Goal: Task Accomplishment & Management: Complete application form

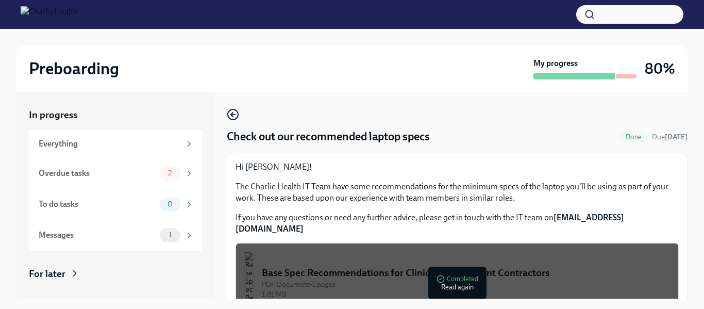
scroll to position [21, 0]
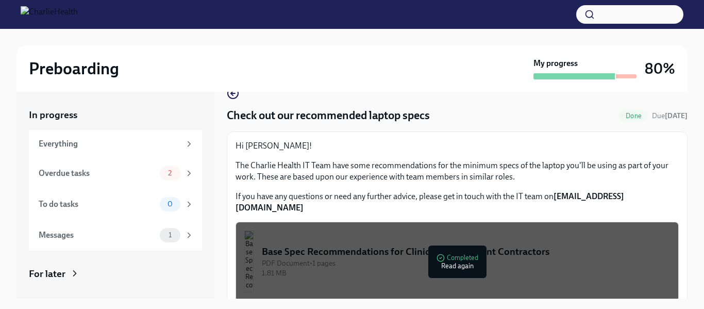
click at [463, 258] on div "PDF Document • 1 pages" at bounding box center [466, 263] width 408 height 10
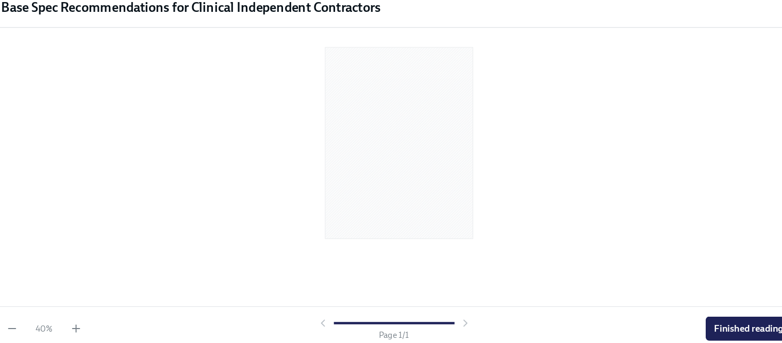
scroll to position [0, 0]
click at [278, 196] on div at bounding box center [351, 150] width 671 height 217
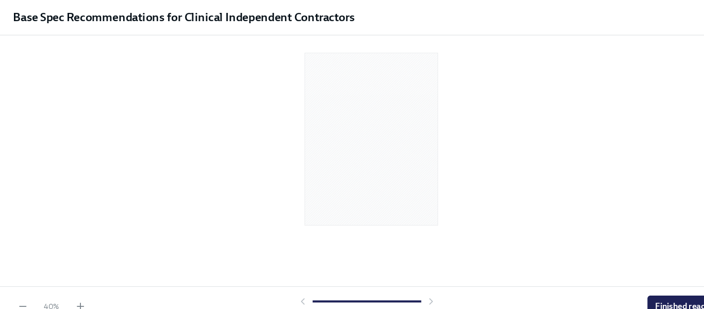
click at [441, 161] on div at bounding box center [351, 150] width 671 height 217
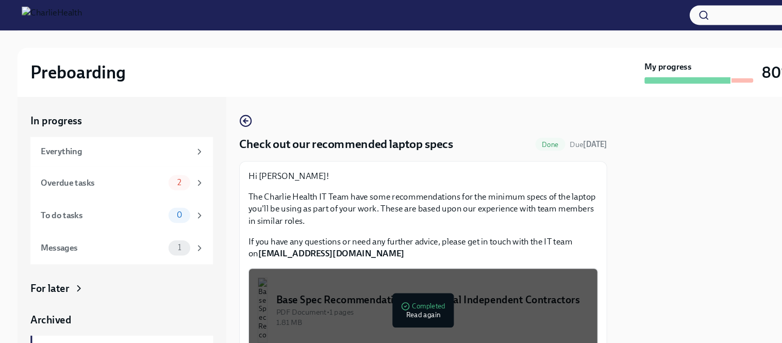
click at [410, 289] on div "Base Spec Recommendations for Clinical Independent Contractors" at bounding box center [410, 283] width 296 height 13
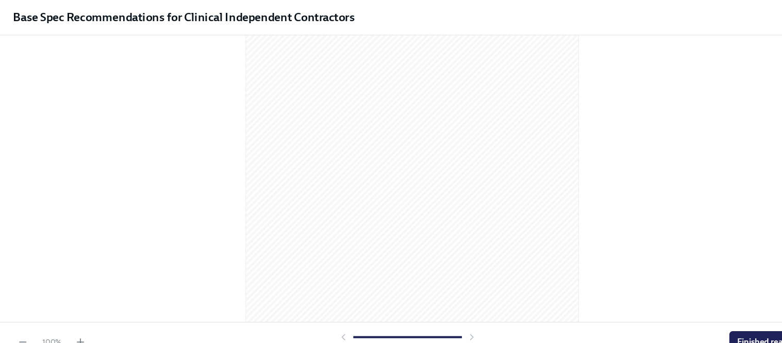
scroll to position [153, 0]
click at [704, 308] on button "Finished reading" at bounding box center [729, 324] width 74 height 21
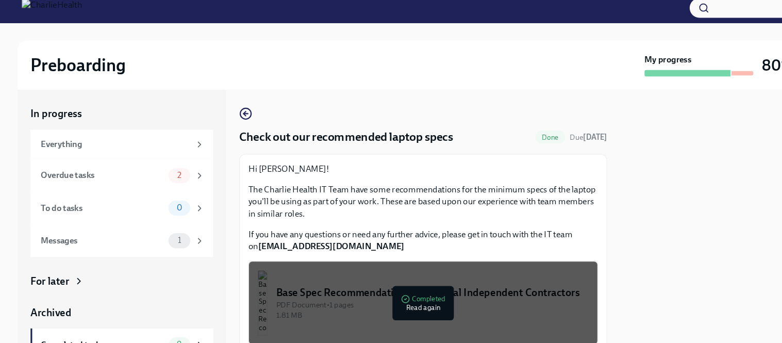
scroll to position [1, 0]
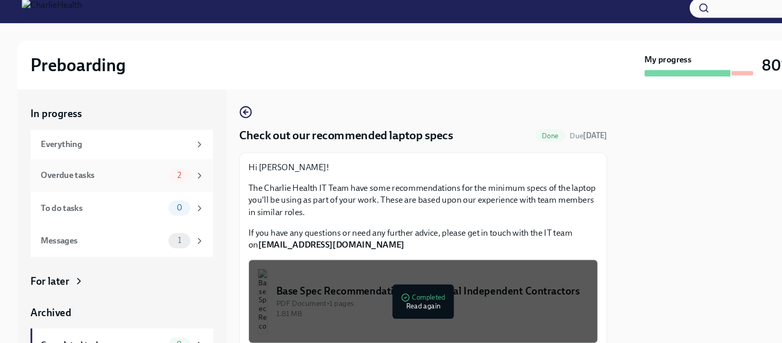
click at [74, 180] on div "Overdue tasks 2" at bounding box center [115, 173] width 173 height 31
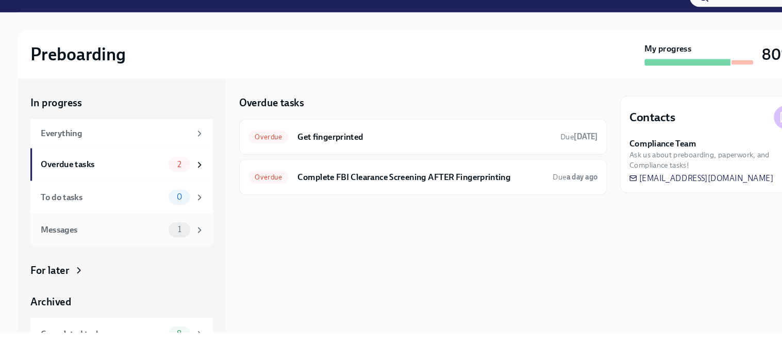
click at [90, 241] on div "Messages 1" at bounding box center [116, 235] width 155 height 14
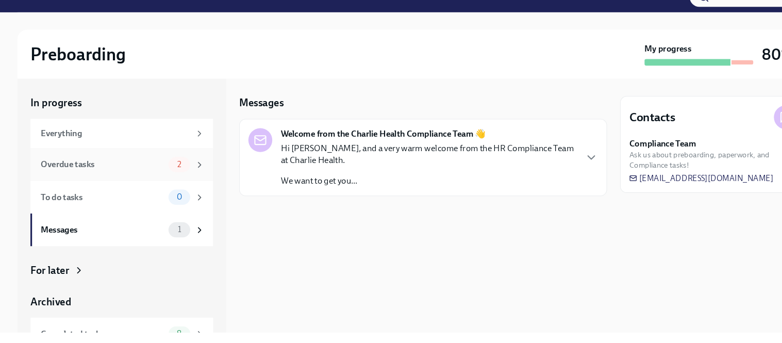
click at [103, 176] on div "Overdue tasks" at bounding box center [97, 173] width 117 height 11
